Goal: Find contact information: Find contact information

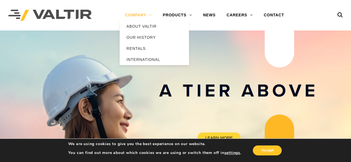
click at [145, 17] on link "COMPANY" at bounding box center [139, 15] width 38 height 11
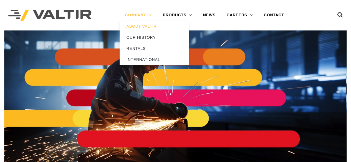
click at [148, 15] on link "COMPANY" at bounding box center [139, 15] width 38 height 11
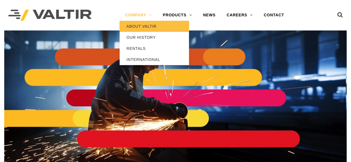
click at [146, 29] on link "ABOUT VALTIR" at bounding box center [154, 26] width 69 height 11
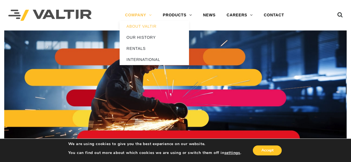
click at [150, 15] on link "COMPANY" at bounding box center [139, 15] width 38 height 11
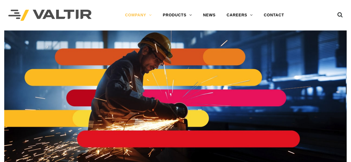
click at [150, 15] on link "COMPANY" at bounding box center [139, 15] width 38 height 11
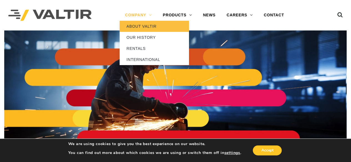
click at [149, 25] on link "ABOUT VALTIR" at bounding box center [154, 26] width 69 height 11
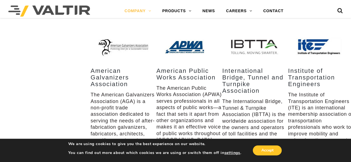
scroll to position [760, 0]
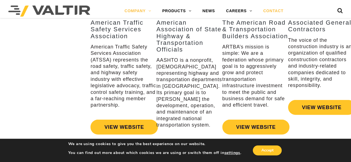
click at [271, 9] on link "CONTACT" at bounding box center [273, 11] width 31 height 11
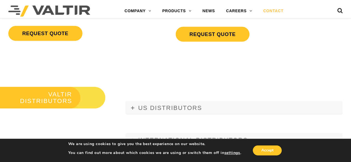
scroll to position [711, 0]
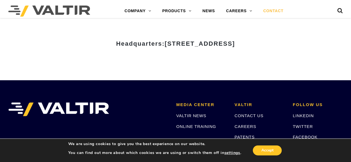
click at [201, 105] on h2 "MEDIA CENTER" at bounding box center [201, 105] width 50 height 5
click at [194, 116] on link "VALTIR NEWS" at bounding box center [191, 116] width 30 height 5
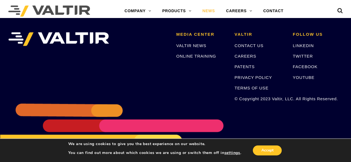
scroll to position [102, 0]
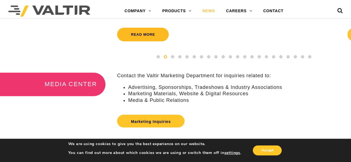
click at [146, 34] on link "Read more" at bounding box center [143, 35] width 52 height 14
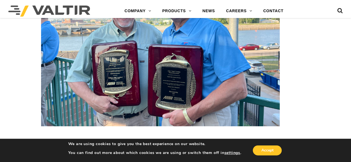
scroll to position [995, 0]
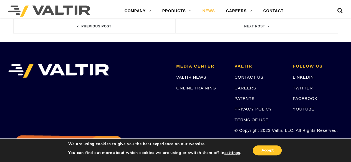
click at [210, 12] on link "NEWS" at bounding box center [209, 11] width 24 height 11
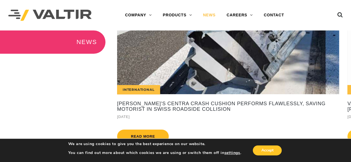
click at [143, 134] on link "Read more" at bounding box center [143, 137] width 52 height 14
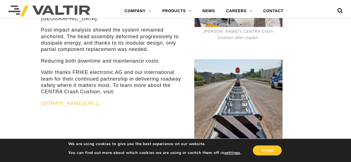
scroll to position [289, 0]
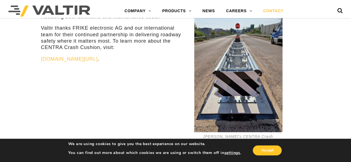
click at [270, 11] on link "CONTACT" at bounding box center [273, 11] width 31 height 11
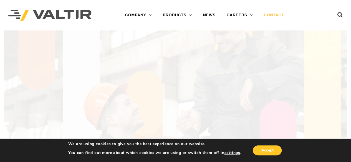
scroll to position [142, 0]
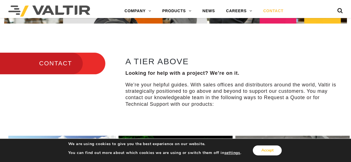
click at [271, 151] on button "Accept" at bounding box center [267, 151] width 29 height 10
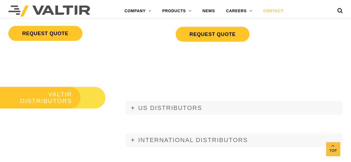
scroll to position [711, 0]
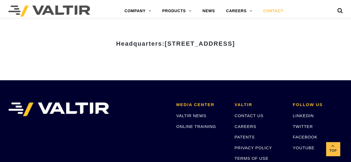
drag, startPoint x: 230, startPoint y: 43, endPoint x: 293, endPoint y: 44, distance: 62.7
click at [293, 44] on h3 "Headquarters: 15601 Dallas Parkway, Suite 525 | Addison, TX 75001" at bounding box center [175, 44] width 325 height 7
copy span "Addison, TX 75001"
